Goal: Transaction & Acquisition: Obtain resource

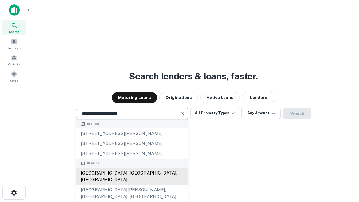
click at [132, 185] on div "[GEOGRAPHIC_DATA], [GEOGRAPHIC_DATA], [GEOGRAPHIC_DATA]" at bounding box center [132, 176] width 112 height 17
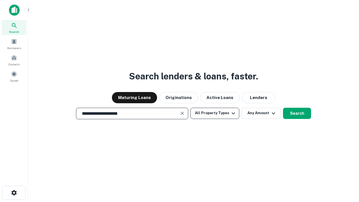
type input "**********"
click at [215, 113] on button "All Property Types" at bounding box center [214, 113] width 49 height 11
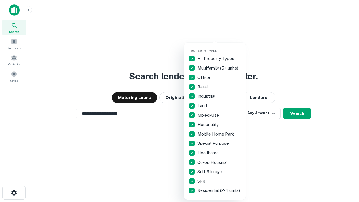
click at [219, 47] on button "button" at bounding box center [219, 47] width 62 height 0
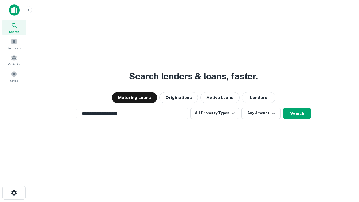
scroll to position [3, 68]
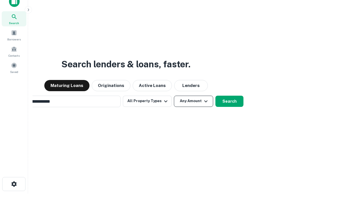
click at [174, 96] on button "Any Amount" at bounding box center [193, 101] width 39 height 11
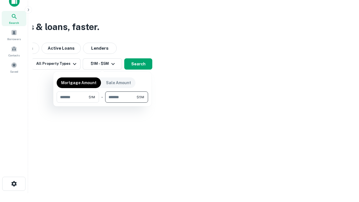
type input "*******"
click at [102, 103] on button "button" at bounding box center [102, 103] width 91 height 0
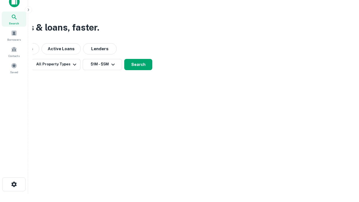
scroll to position [3, 103]
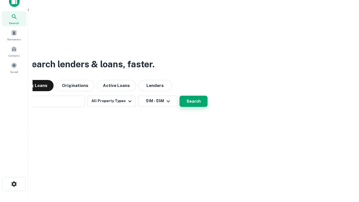
click at [179, 96] on button "Search" at bounding box center [193, 101] width 28 height 11
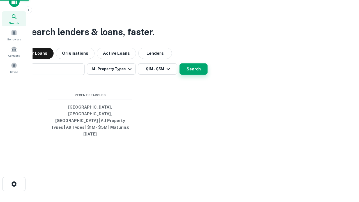
scroll to position [15, 159]
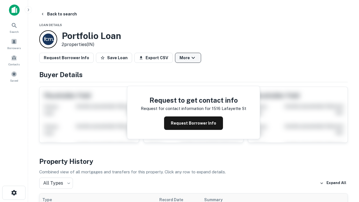
click at [188, 58] on button "More" at bounding box center [188, 58] width 26 height 10
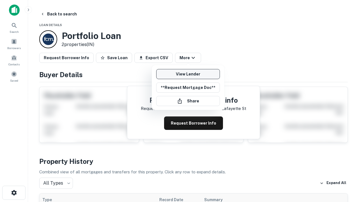
click at [188, 74] on link "View Lender" at bounding box center [188, 74] width 64 height 10
